Goal: Task Accomplishment & Management: Manage account settings

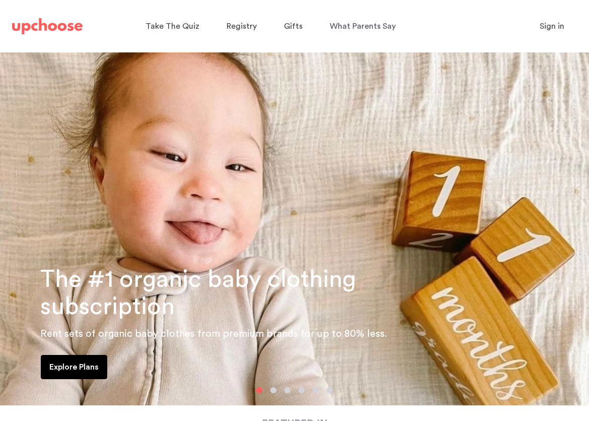
click at [540, 30] on button "Sign in" at bounding box center [552, 26] width 50 height 20
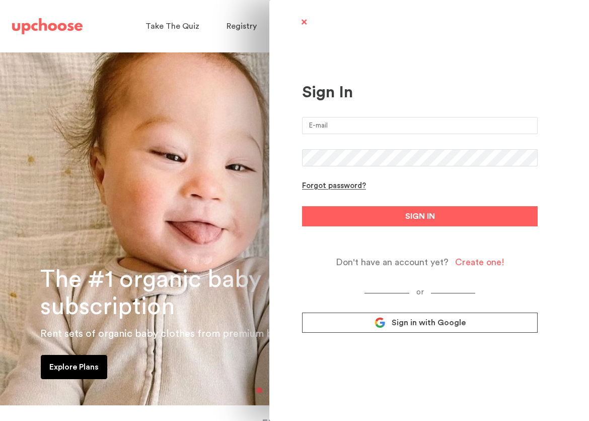
click at [370, 130] on input "email" at bounding box center [420, 125] width 236 height 17
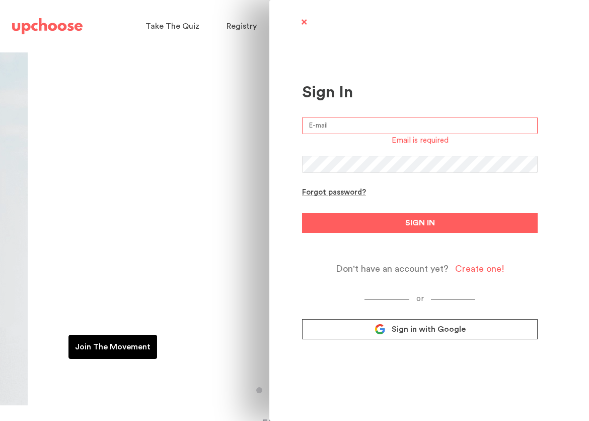
type input "bob.simone@gmail.com"
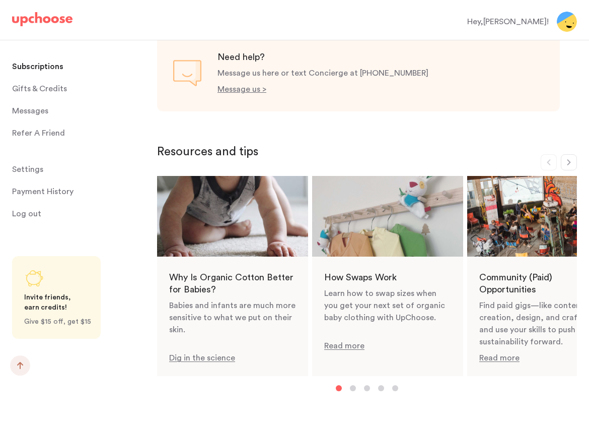
scroll to position [918, 0]
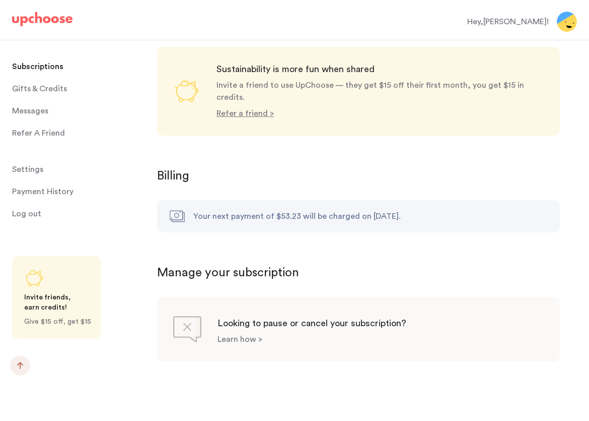
click at [253, 335] on p "Learn how >" at bounding box center [240, 339] width 45 height 8
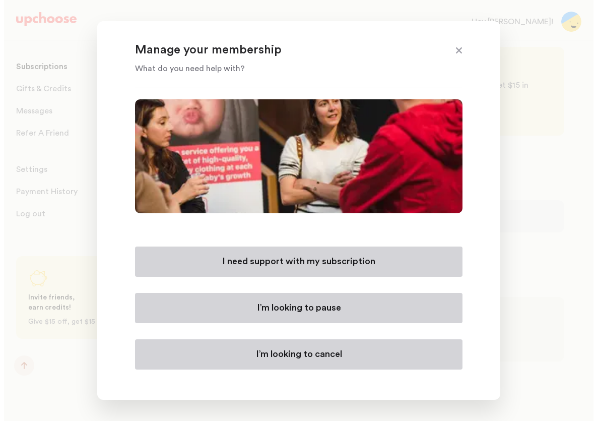
scroll to position [910, 0]
click at [316, 359] on p "I’m looking to cancel" at bounding box center [298, 354] width 86 height 12
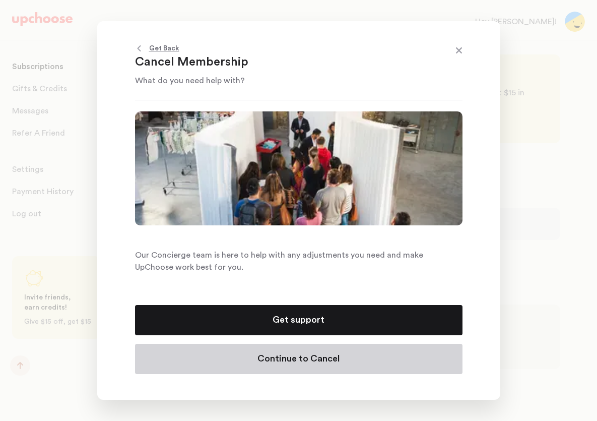
click at [310, 357] on p "Continue to Cancel" at bounding box center [298, 359] width 82 height 12
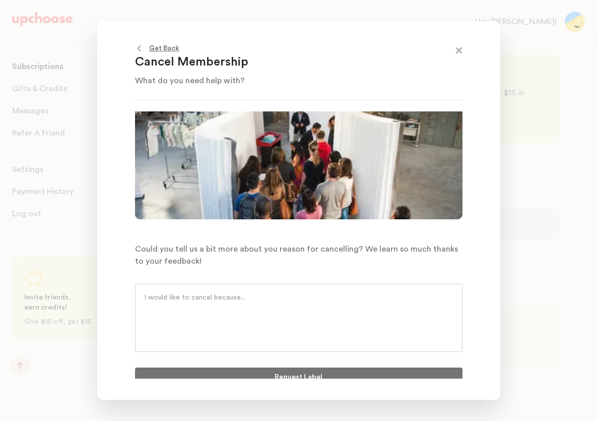
scroll to position [15, 0]
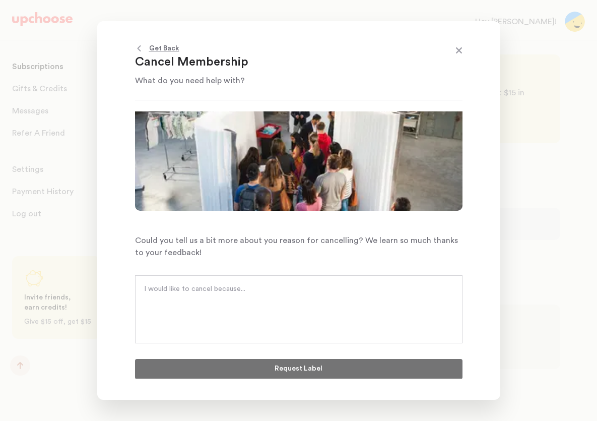
click at [227, 302] on textarea at bounding box center [298, 299] width 309 height 30
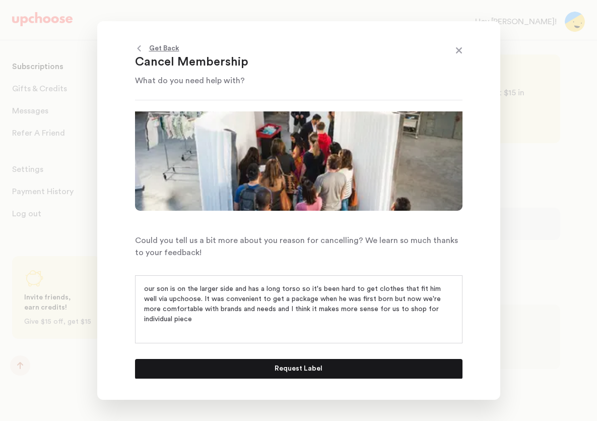
scroll to position [0, 0]
type textarea "our son is on the larger side and has a long torso so it's been hard to get clo…"
click at [261, 366] on button "Request Label" at bounding box center [298, 369] width 327 height 20
